Goal: Check status: Check status

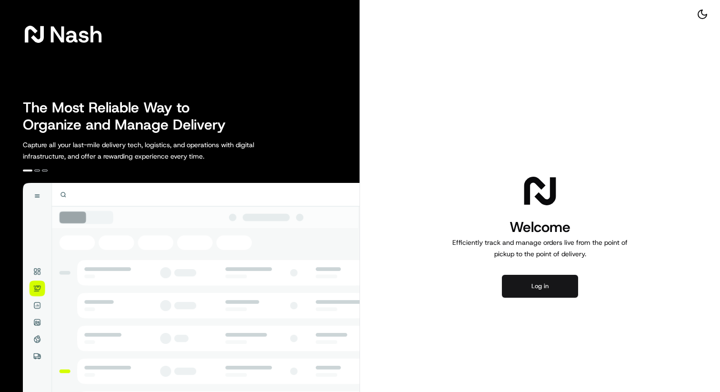
click at [510, 278] on button "Log in" at bounding box center [540, 286] width 76 height 23
